Goal: Learn about a topic

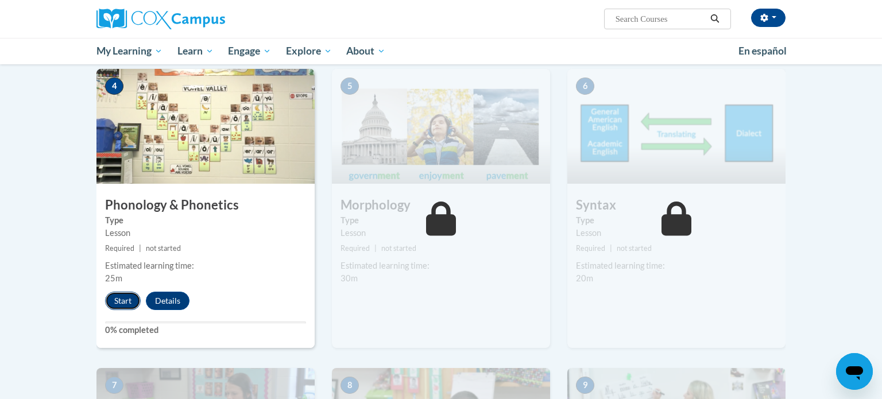
click at [124, 304] on button "Start" at bounding box center [123, 301] width 36 height 18
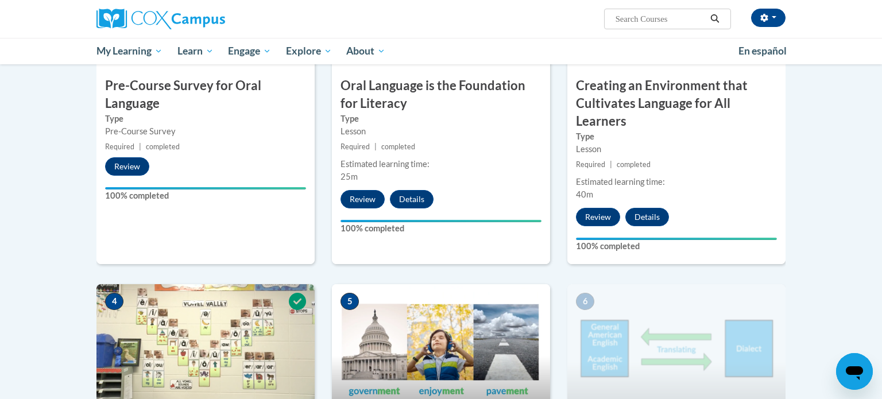
scroll to position [346, 0]
